Goal: Information Seeking & Learning: Find specific fact

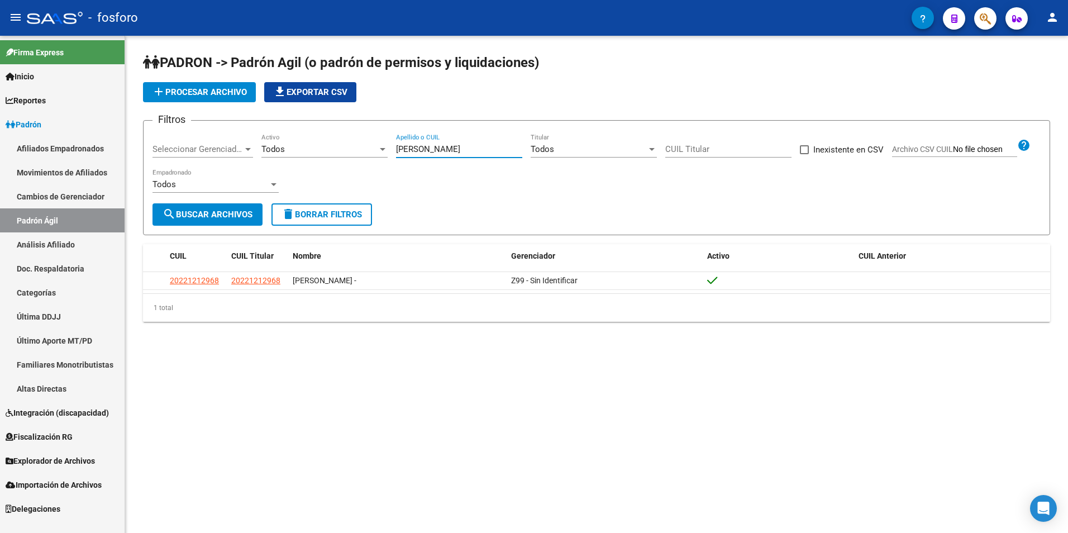
drag, startPoint x: 472, startPoint y: 150, endPoint x: 390, endPoint y: 154, distance: 82.2
click at [390, 154] on div "Filtros Seleccionar Gerenciador Seleccionar Gerenciador Todos Activo [PERSON_NA…" at bounding box center [596, 167] width 888 height 74
drag, startPoint x: 469, startPoint y: 151, endPoint x: 371, endPoint y: 151, distance: 97.7
click at [371, 151] on div "Filtros Seleccionar Gerenciador Seleccionar Gerenciador Todos Activo [PERSON_NA…" at bounding box center [596, 167] width 888 height 74
type input "[PERSON_NAME]"
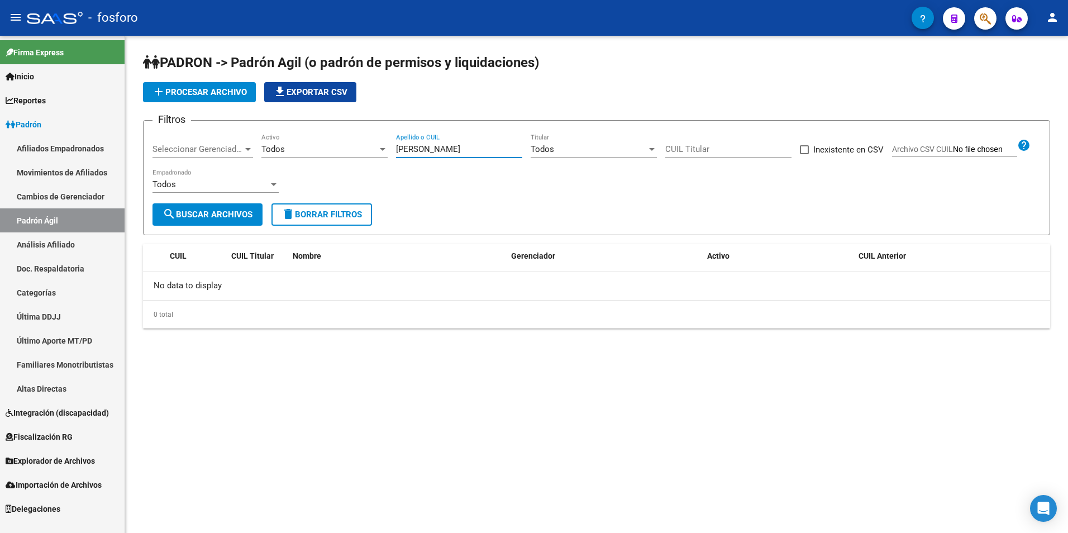
drag, startPoint x: 476, startPoint y: 149, endPoint x: 381, endPoint y: 150, distance: 95.0
click at [384, 150] on div "Filtros Seleccionar Gerenciador Seleccionar Gerenciador Todos Activo [PERSON_NA…" at bounding box center [596, 167] width 888 height 74
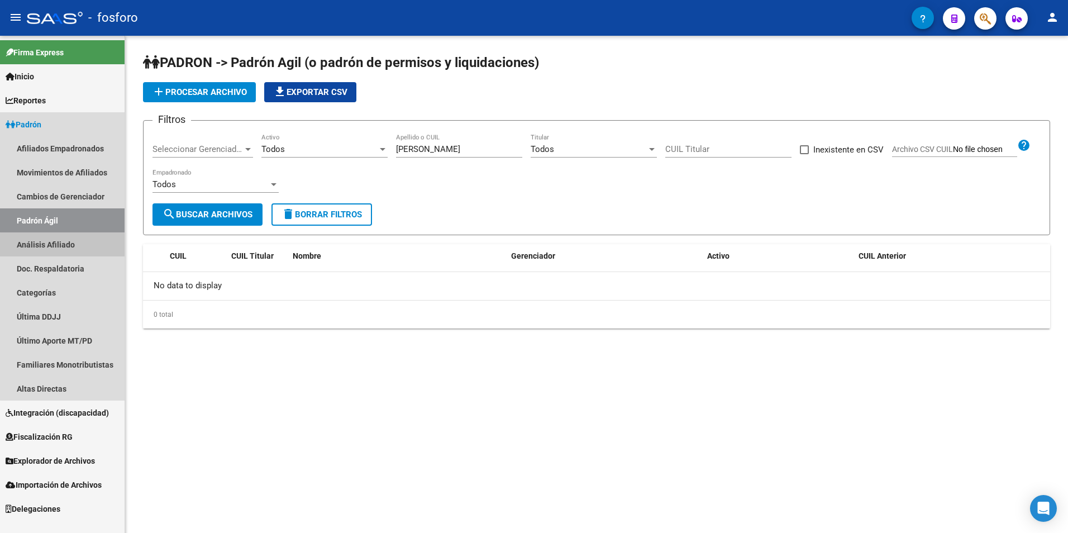
click at [73, 245] on link "Análisis Afiliado" at bounding box center [62, 244] width 125 height 24
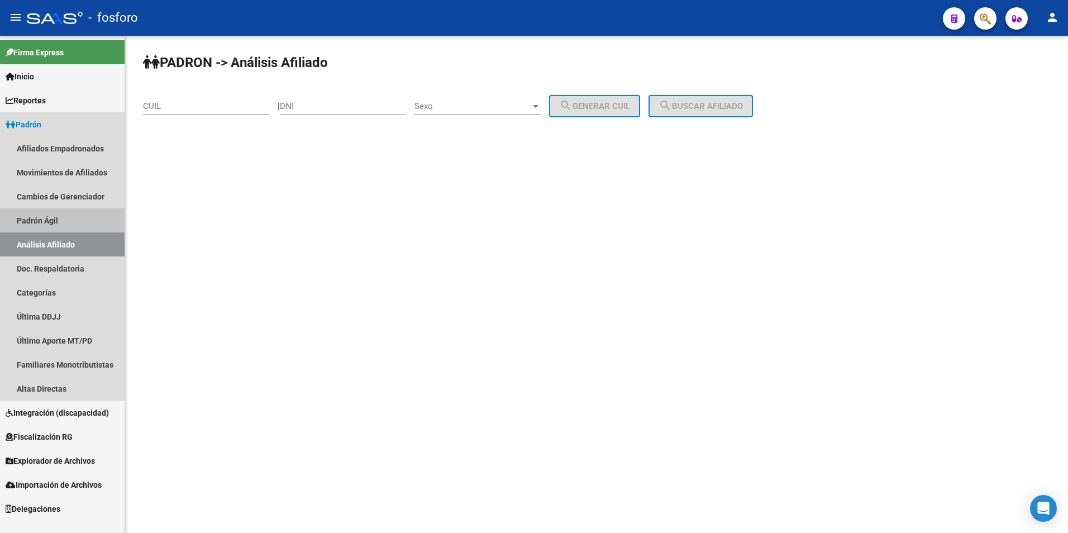
click at [45, 221] on link "Padrón Ágil" at bounding box center [62, 220] width 125 height 24
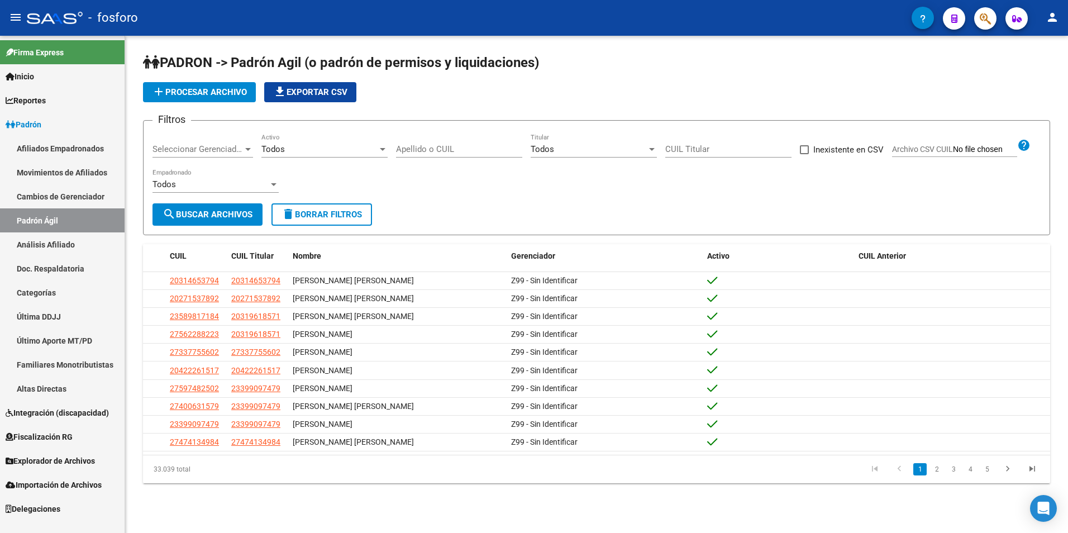
click at [428, 149] on input "Apellido o CUIL" at bounding box center [459, 149] width 126 height 10
paste input "[PERSON_NAME]"
type input "[PERSON_NAME]"
click at [193, 208] on button "search Buscar Archivos" at bounding box center [207, 214] width 110 height 22
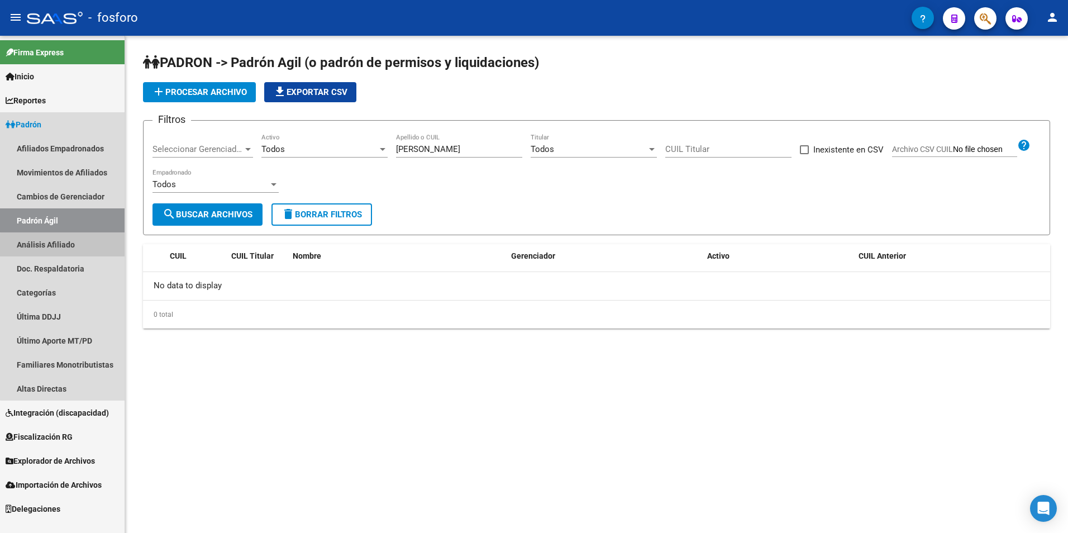
click at [73, 249] on link "Análisis Afiliado" at bounding box center [62, 244] width 125 height 24
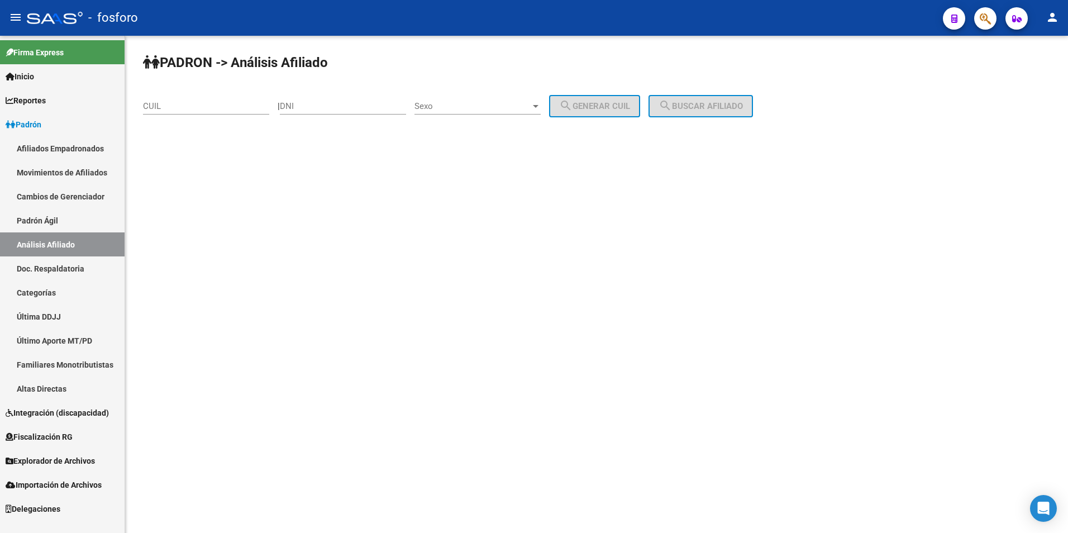
click at [343, 106] on input "DNI" at bounding box center [343, 106] width 126 height 10
drag, startPoint x: 321, startPoint y: 107, endPoint x: 274, endPoint y: 109, distance: 46.4
click at [274, 109] on app-analisis-afiliado "PADRON -> Análisis Afiliado CUIL | DNI Sexo Sexo search Generar CUIL search Bus…" at bounding box center [452, 106] width 618 height 10
click at [232, 102] on input "CUIL" at bounding box center [206, 106] width 126 height 10
paste input
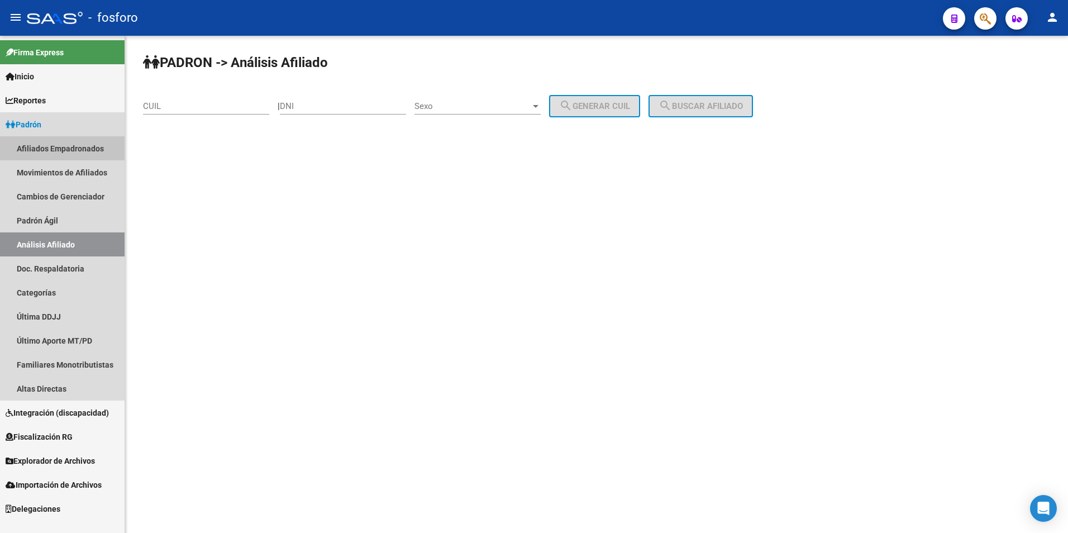
click at [63, 141] on link "Afiliados Empadronados" at bounding box center [62, 148] width 125 height 24
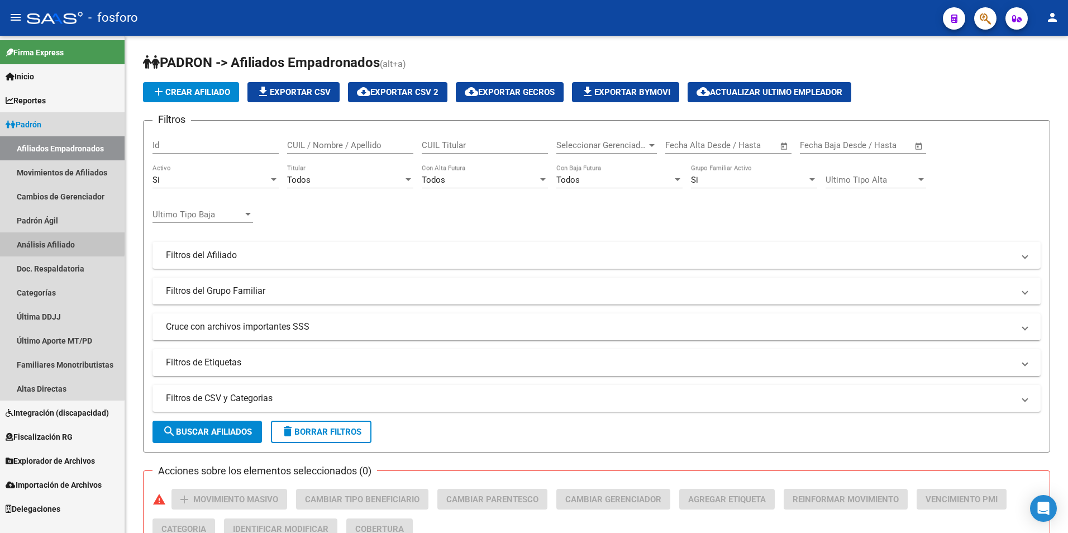
click at [55, 242] on link "Análisis Afiliado" at bounding box center [62, 244] width 125 height 24
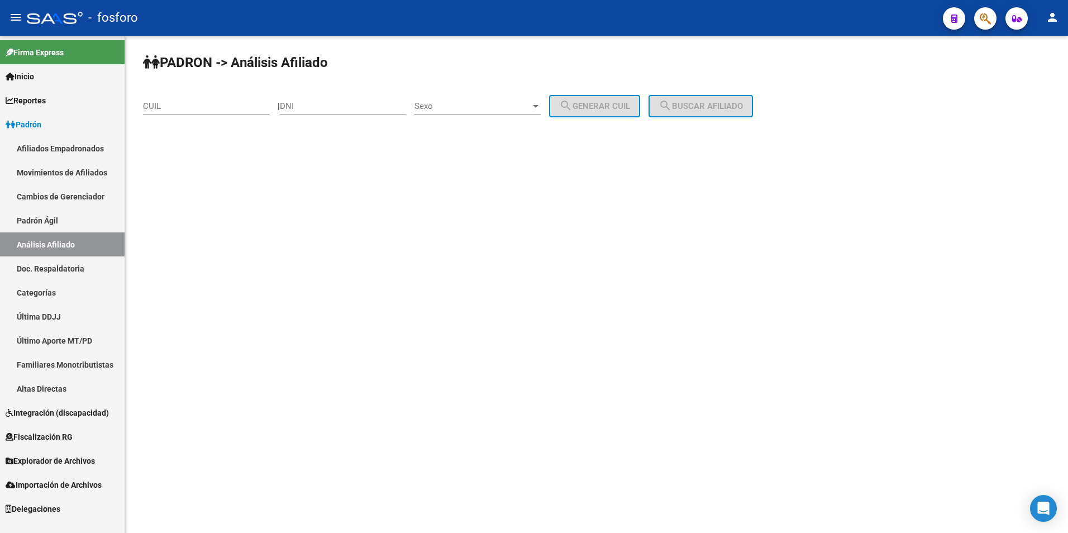
click at [65, 222] on link "Padrón Ágil" at bounding box center [62, 220] width 125 height 24
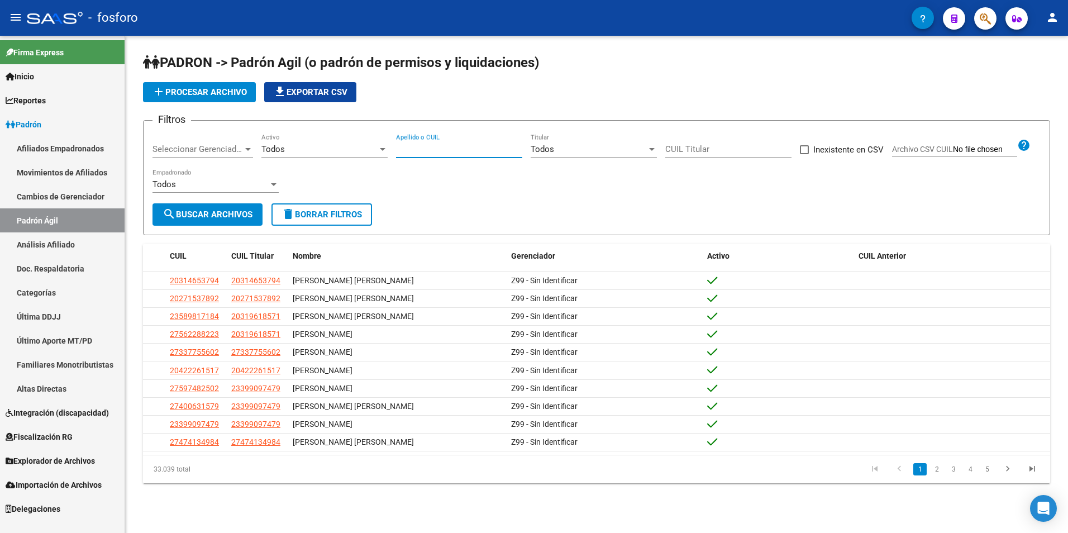
paste input "[PERSON_NAME]"
click at [457, 145] on input "Apellido o CUIL" at bounding box center [459, 149] width 126 height 10
click at [201, 212] on span "search Buscar Archivos" at bounding box center [208, 214] width 90 height 10
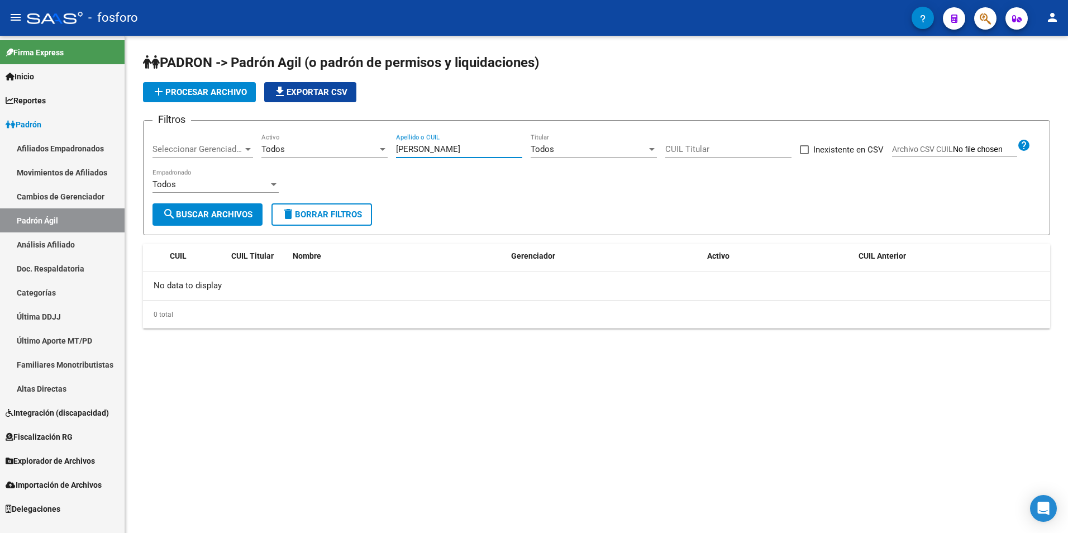
drag, startPoint x: 473, startPoint y: 150, endPoint x: 433, endPoint y: 145, distance: 40.0
click at [433, 145] on input "[PERSON_NAME]" at bounding box center [459, 149] width 126 height 10
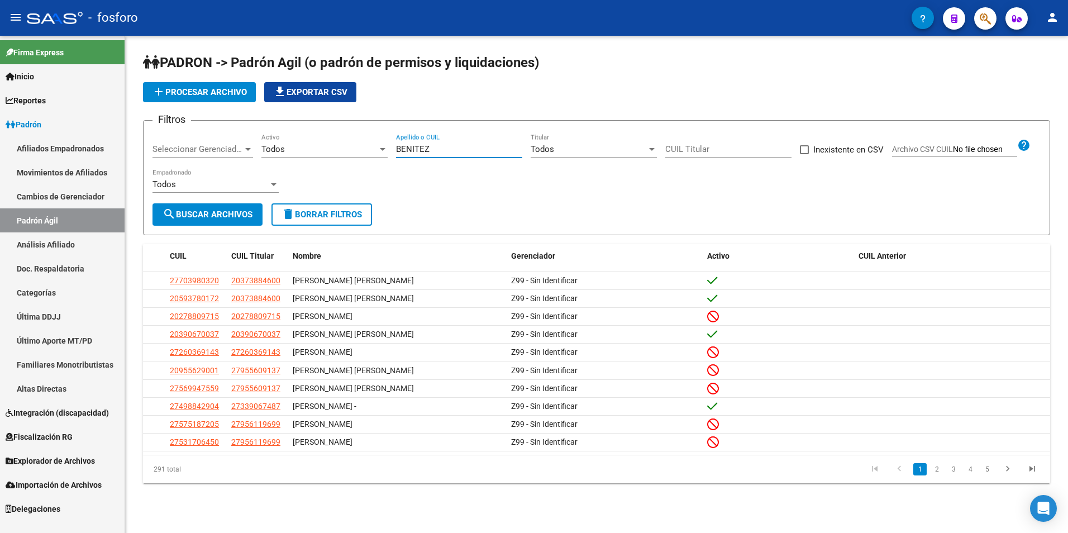
click at [938, 475] on link "2" at bounding box center [936, 469] width 13 height 12
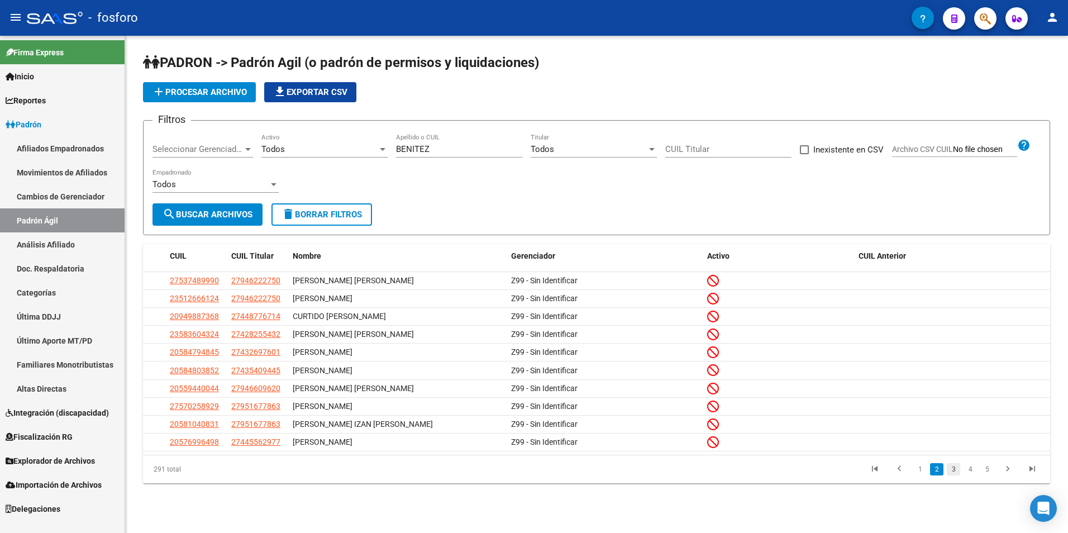
click at [955, 475] on link "3" at bounding box center [953, 469] width 13 height 12
click at [970, 475] on link "4" at bounding box center [969, 469] width 13 height 12
click at [975, 474] on link "5" at bounding box center [969, 469] width 13 height 12
click at [967, 471] on link "6" at bounding box center [969, 469] width 13 height 12
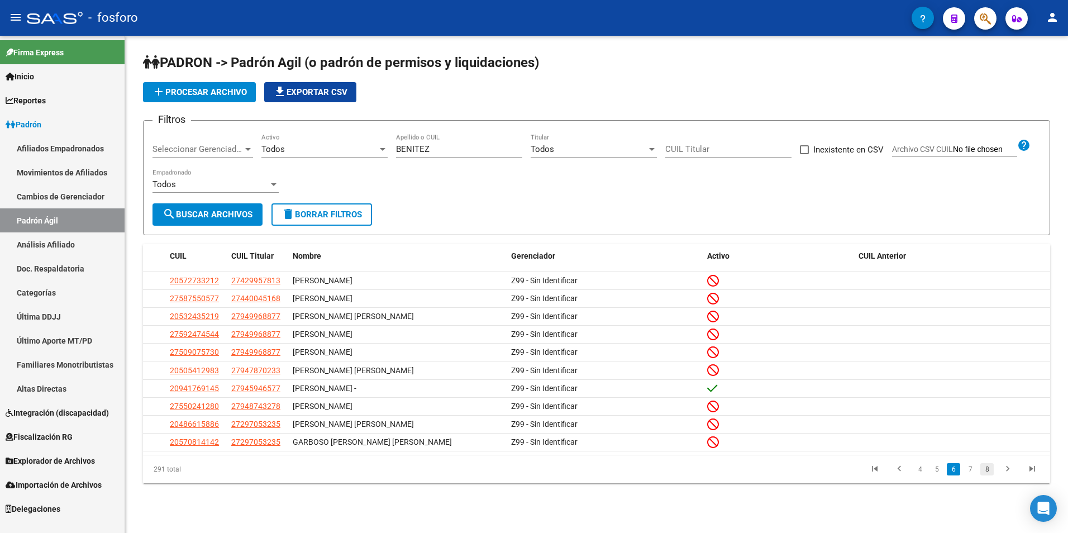
click at [985, 475] on link "8" at bounding box center [986, 469] width 13 height 12
click at [992, 475] on link "10" at bounding box center [986, 469] width 15 height 12
click at [969, 471] on link "11" at bounding box center [968, 469] width 15 height 12
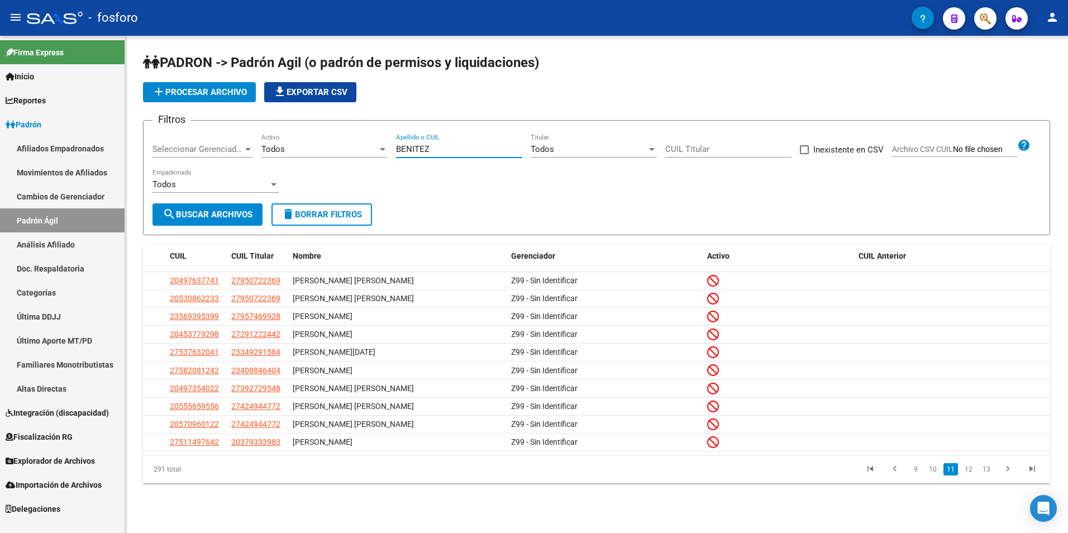
drag, startPoint x: 440, startPoint y: 151, endPoint x: 357, endPoint y: 150, distance: 82.1
click at [357, 150] on div "Filtros Seleccionar Gerenciador Seleccionar Gerenciador Todos Activo [PERSON_NA…" at bounding box center [596, 167] width 888 height 74
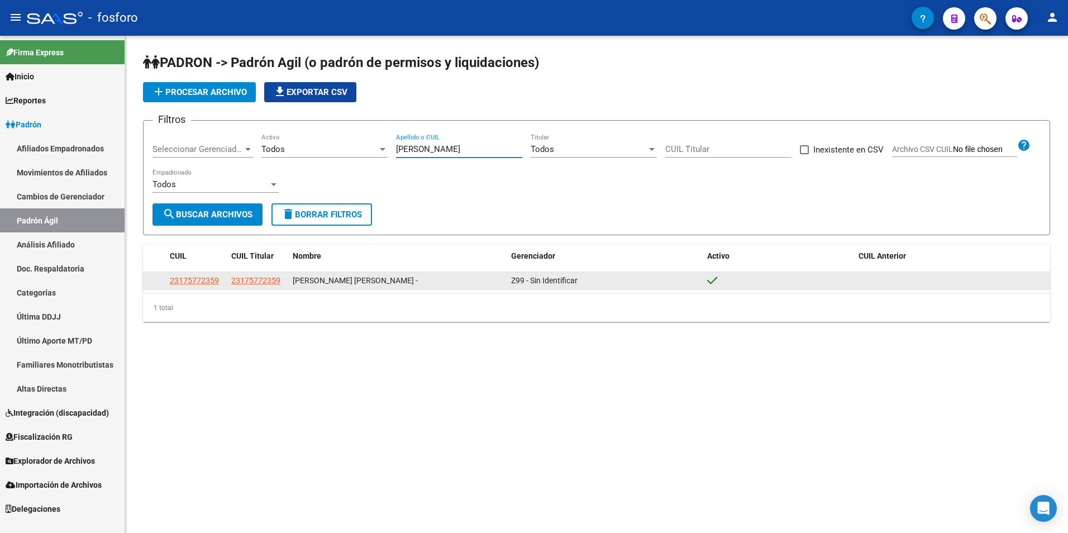
type input "[PERSON_NAME]"
drag, startPoint x: 229, startPoint y: 283, endPoint x: 280, endPoint y: 287, distance: 51.0
click at [280, 287] on datatable-body-cell "23175772359" at bounding box center [257, 280] width 61 height 17
copy span "23175772359"
